Goal: Find specific page/section: Find specific page/section

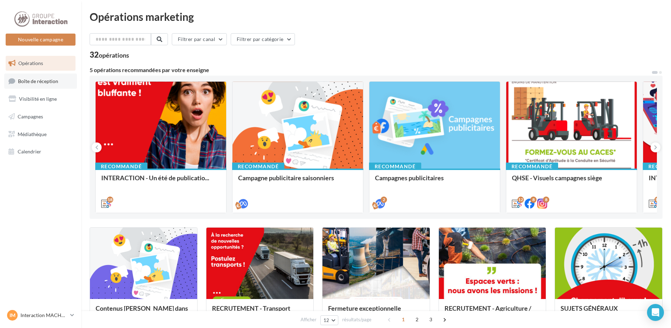
click at [40, 81] on span "Boîte de réception" at bounding box center [38, 81] width 40 height 6
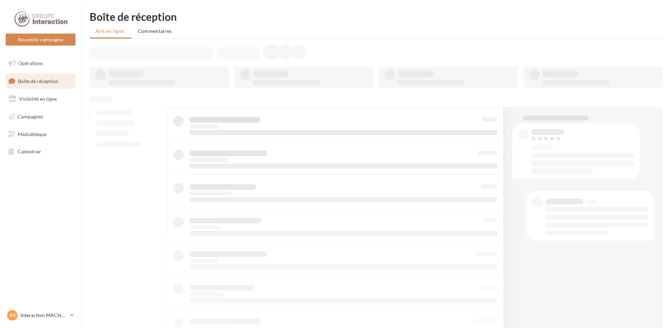
click at [42, 99] on span "Visibilité en ligne" at bounding box center [38, 99] width 38 height 6
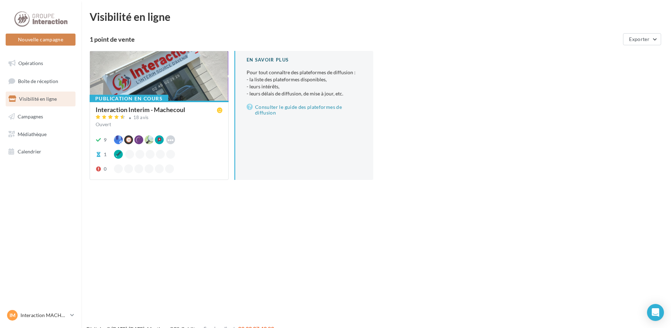
click at [35, 118] on span "Campagnes" at bounding box center [30, 116] width 25 height 6
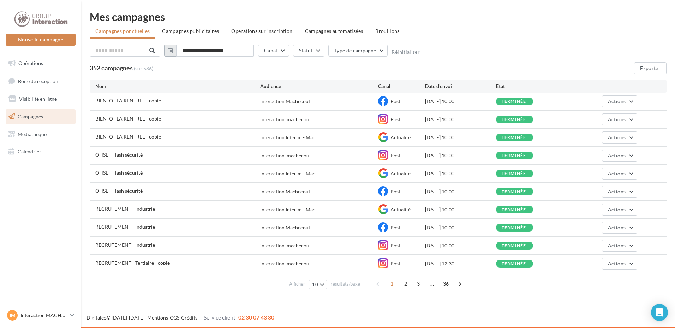
click at [189, 52] on input "**********" at bounding box center [215, 50] width 78 height 12
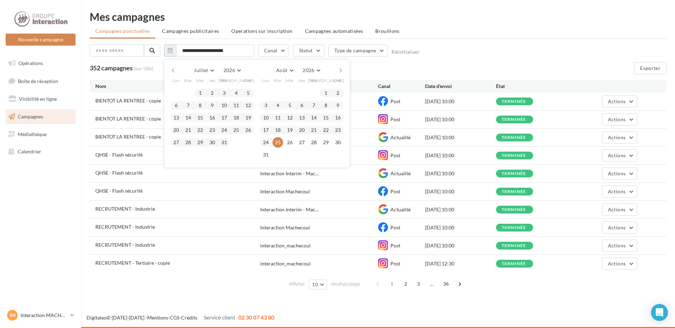
click at [173, 70] on button "button" at bounding box center [173, 70] width 6 height 10
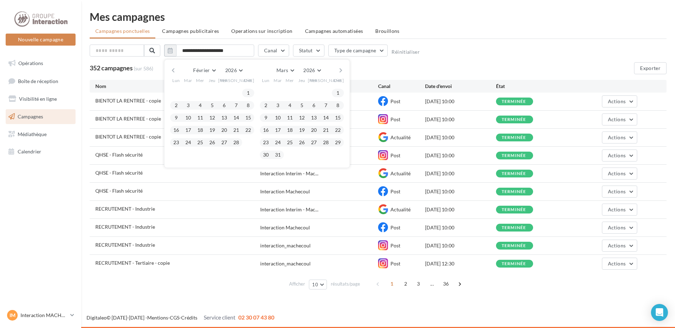
click at [173, 70] on button "button" at bounding box center [173, 70] width 6 height 10
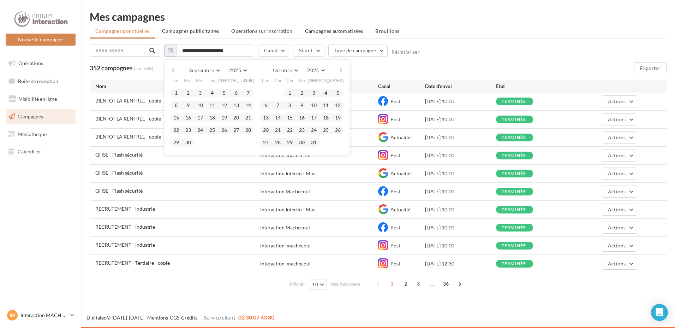
click at [173, 70] on button "button" at bounding box center [173, 70] width 6 height 10
click at [177, 130] on button "18" at bounding box center [176, 130] width 11 height 11
click at [247, 128] on button "24" at bounding box center [248, 130] width 11 height 11
type input "**********"
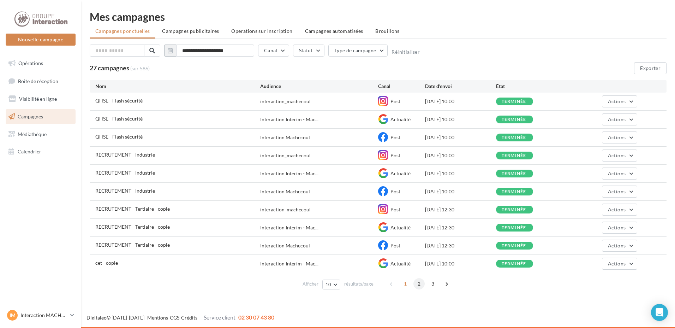
click at [419, 283] on span "2" at bounding box center [418, 283] width 11 height 11
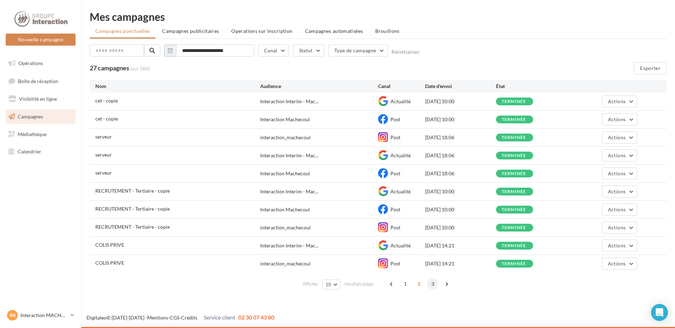
click at [431, 283] on span "3" at bounding box center [432, 283] width 11 height 11
